Goal: Task Accomplishment & Management: Manage account settings

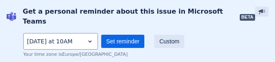
scroll to position [8, 0]
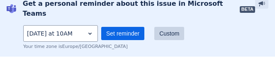
click at [174, 27] on span "Custom" at bounding box center [170, 33] width 20 height 13
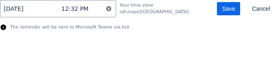
scroll to position [0, 0]
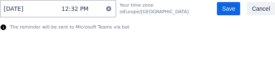
click at [258, 11] on span "Cancel" at bounding box center [261, 8] width 18 height 13
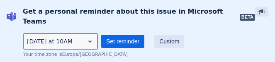
scroll to position [46, 0]
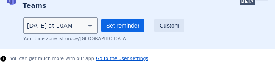
click at [74, 31] on div "[DATE] at 10AM" at bounding box center [60, 25] width 75 height 17
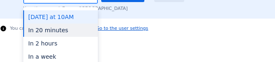
click at [69, 25] on div "In 20 minutes" at bounding box center [60, 30] width 75 height 13
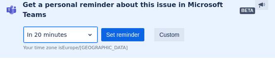
scroll to position [0, 0]
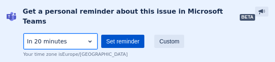
click at [119, 35] on span "Set reminder" at bounding box center [122, 41] width 33 height 13
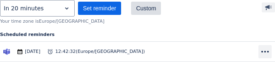
click at [150, 11] on span "Custom" at bounding box center [146, 8] width 20 height 13
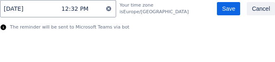
click at [257, 5] on span "Cancel" at bounding box center [261, 8] width 18 height 13
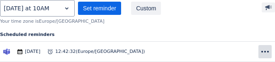
click at [268, 55] on span "more" at bounding box center [265, 52] width 10 height 10
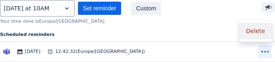
click at [255, 31] on span "Delete" at bounding box center [255, 31] width 19 height 7
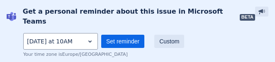
click at [240, 15] on span "BETA" at bounding box center [247, 17] width 15 height 5
